Goal: Navigation & Orientation: Go to known website

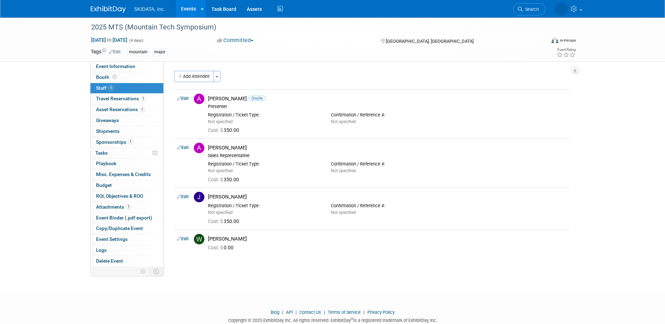
click at [183, 9] on link "Events" at bounding box center [189, 9] width 26 height 18
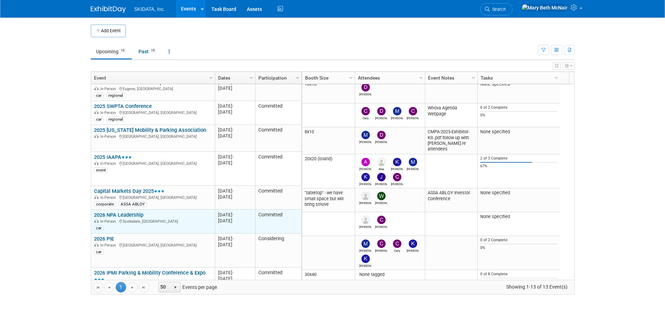
scroll to position [144, 0]
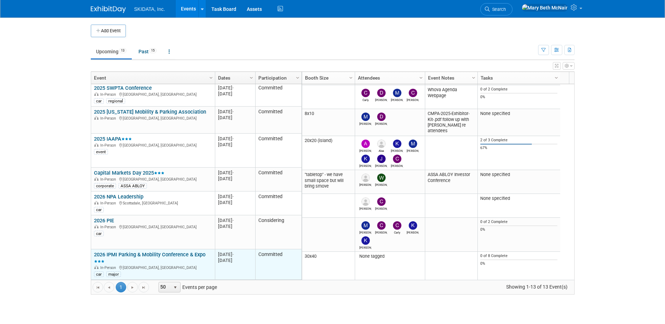
click at [128, 255] on link "2026 IPMI Parking & Mobility Conference & Expo" at bounding box center [150, 257] width 112 height 13
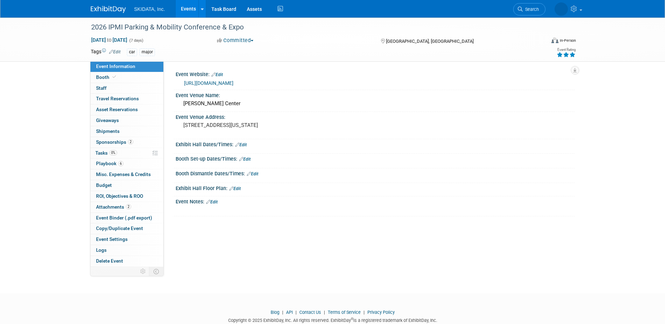
click at [228, 81] on link "https://ipmi.parking-mobility.org/2026/" at bounding box center [208, 83] width 49 height 6
